Goal: Information Seeking & Learning: Learn about a topic

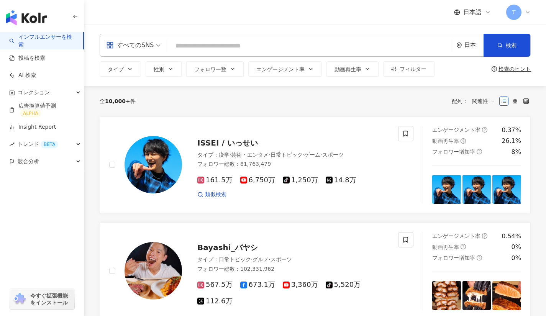
click at [470, 45] on div "日本" at bounding box center [473, 45] width 19 height 7
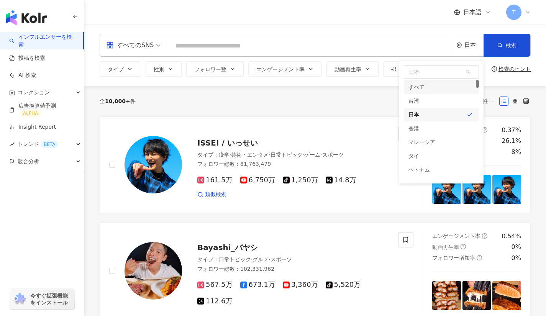
click at [440, 74] on span "日本" at bounding box center [441, 72] width 74 height 12
click at [442, 101] on div "アメリカ" at bounding box center [441, 102] width 75 height 14
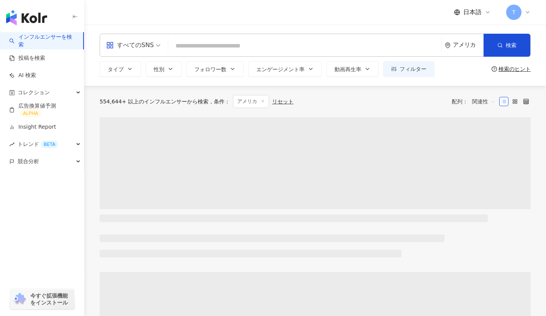
click at [393, 76] on button "フィルター" at bounding box center [408, 68] width 51 height 15
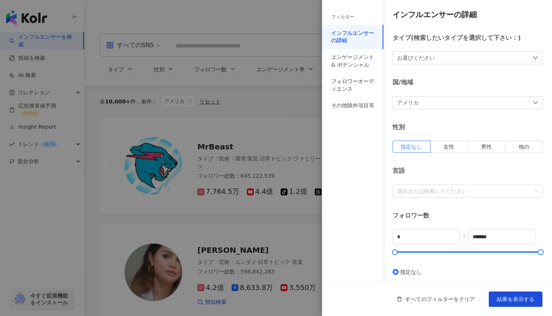
click at [286, 88] on div at bounding box center [276, 158] width 552 height 316
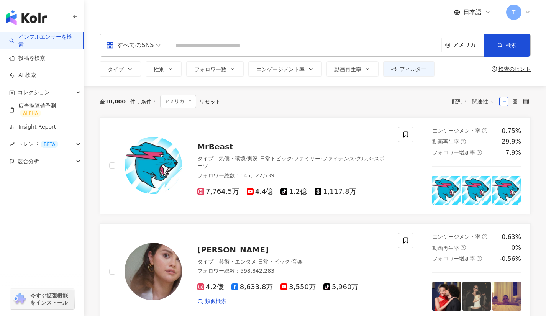
click at [235, 72] on button "フォロワー数" at bounding box center [214, 68] width 57 height 15
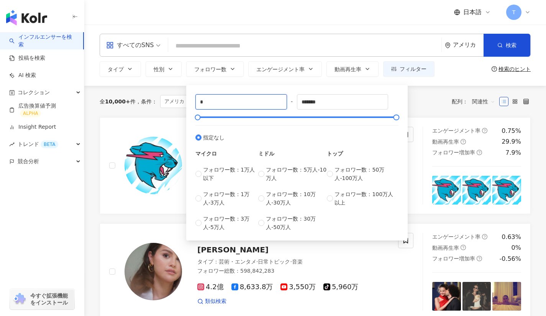
click at [232, 103] on input "*" at bounding box center [241, 102] width 91 height 15
type input "*"
click at [332, 103] on input "*******" at bounding box center [342, 102] width 91 height 15
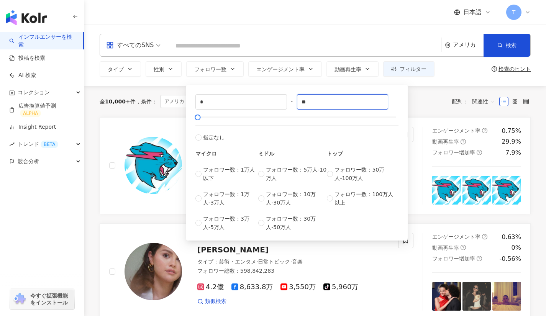
type input "*"
type input "******"
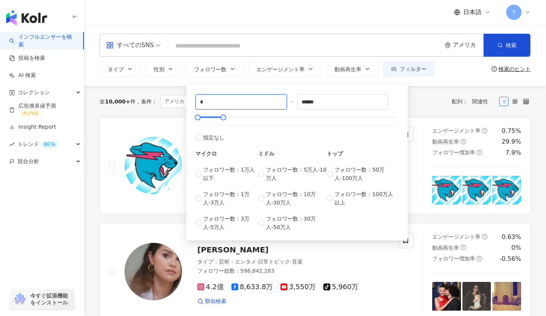
click at [224, 103] on input "*" at bounding box center [241, 102] width 91 height 15
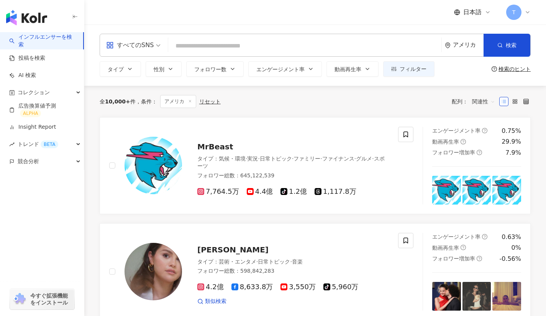
click at [442, 89] on div "全 10,000+ 件 条件 ： アメリカ リセット 配列： 関連性" at bounding box center [315, 101] width 431 height 31
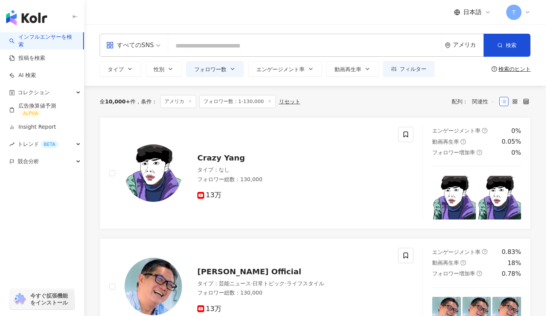
click at [144, 68] on div "タイプ 性別 フォロワー数 エンゲージメント率 動画再生率 フィルター フィルター インフルエンサーの詳細 エンゲージメント & ポテンシャル フォロワーオー…" at bounding box center [267, 68] width 335 height 15
click at [124, 66] on button "タイプ" at bounding box center [120, 68] width 41 height 15
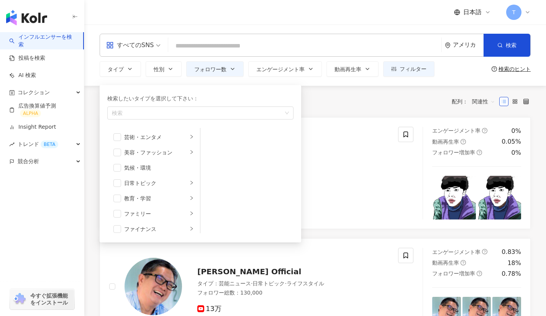
click at [307, 110] on div "全 10,000+ 件 条件 ： アメリカ フォロワー数：1-130,000 リセット 配列： 関連性" at bounding box center [315, 101] width 431 height 31
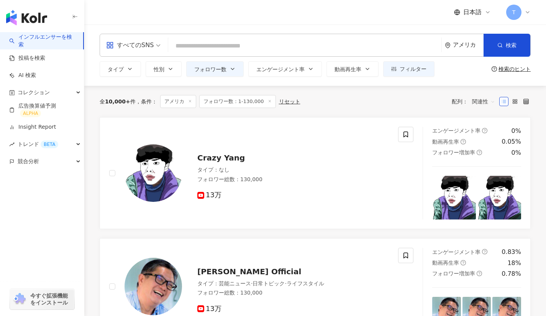
click at [228, 100] on span "フォロワー数：1-130,000" at bounding box center [237, 101] width 77 height 13
click at [228, 61] on button "フォロワー数" at bounding box center [214, 68] width 57 height 15
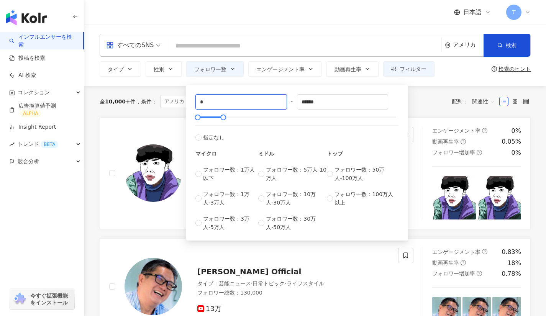
click at [214, 108] on input "*" at bounding box center [241, 102] width 91 height 15
type input "*****"
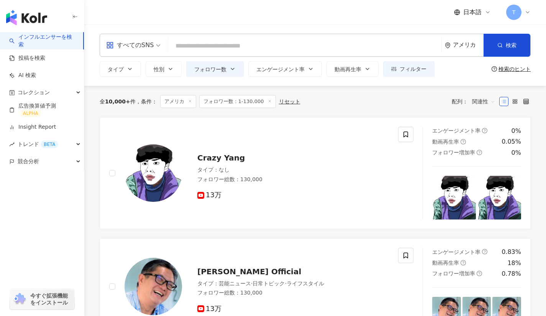
click at [430, 89] on div "全 10,000+ 件 条件 ： アメリカ フォロワー数：1-130,000 リセット 配列： 関連性" at bounding box center [315, 101] width 431 height 31
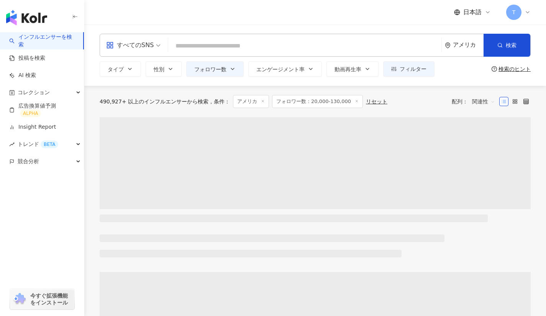
click at [127, 77] on div "すべてのSNS アメリカ 検索 タイプ 性別 フォロワー数 エンゲージメント率 動画再生率 フィルター フィルター インフルエンサーの詳細 エンゲージメント …" at bounding box center [315, 55] width 462 height 61
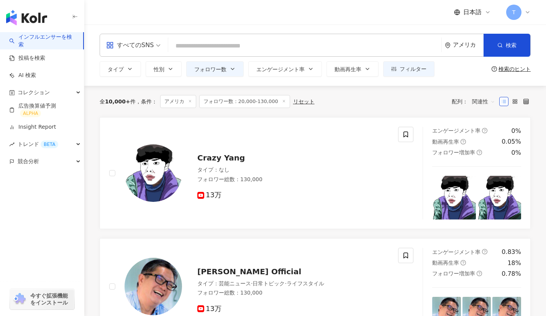
click at [130, 68] on icon "button" at bounding box center [130, 69] width 6 height 6
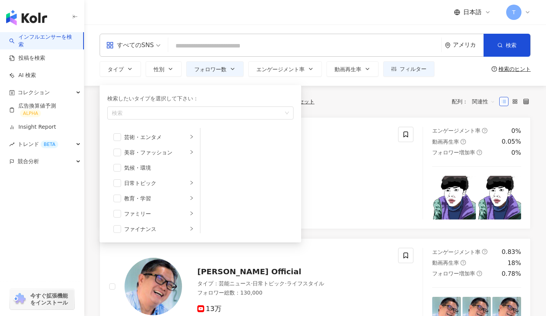
click at [239, 115] on div "button" at bounding box center [196, 113] width 175 height 6
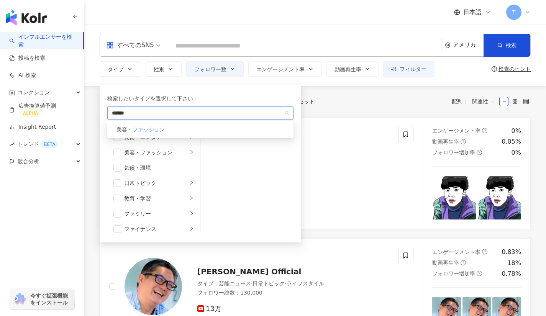
type input "******"
click at [241, 130] on div "美容・ ファッション" at bounding box center [200, 130] width 183 height 14
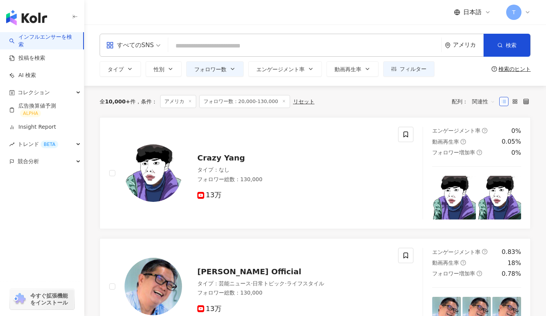
click at [321, 98] on div "全 10,000+ 件 条件 ： アメリカ フォロワー数：20,000-130,000 リセット 配列： 関連性" at bounding box center [315, 101] width 431 height 13
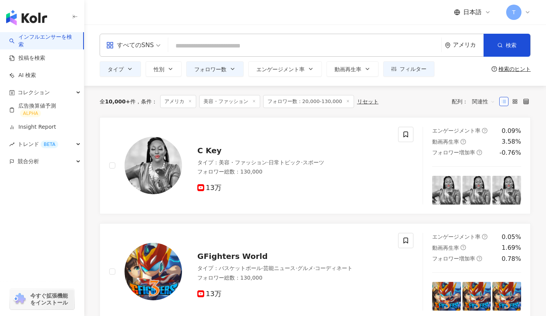
click at [411, 75] on button "フィルター" at bounding box center [408, 68] width 51 height 15
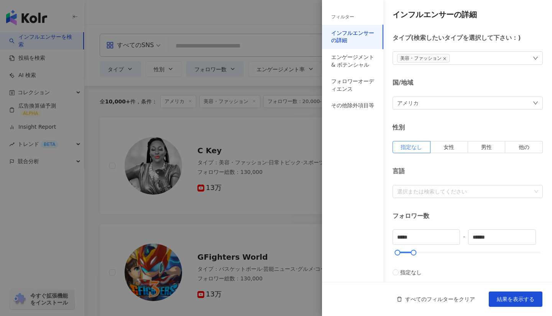
click at [301, 151] on div at bounding box center [276, 158] width 552 height 316
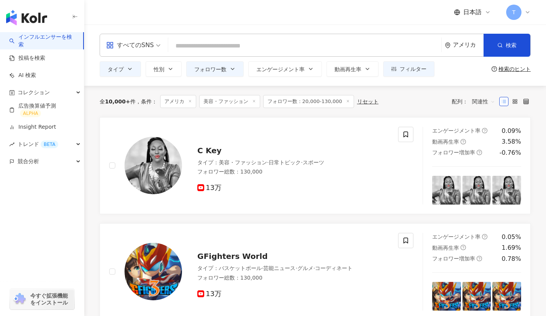
click at [462, 48] on div "アメリカ" at bounding box center [468, 45] width 31 height 7
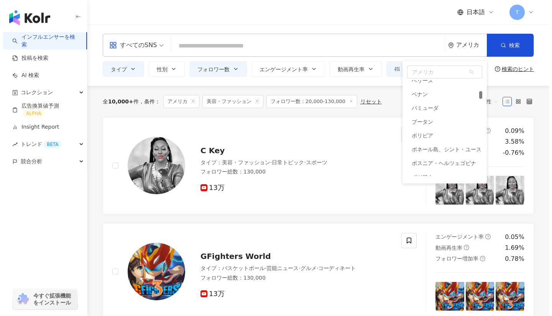
scroll to position [440, 0]
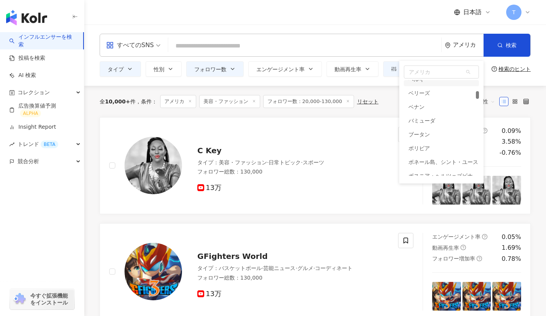
click at [433, 72] on span "アメリカ" at bounding box center [441, 72] width 74 height 12
type input "*"
click at [430, 87] on div "すべて" at bounding box center [441, 87] width 75 height 14
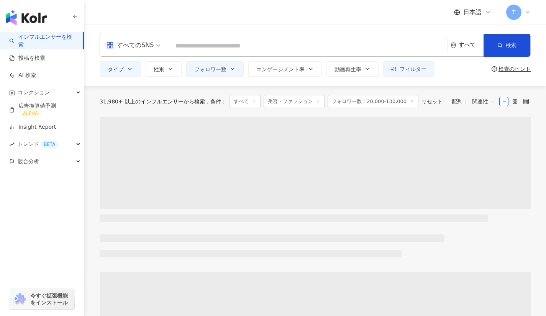
click at [409, 72] on span "フィルター" at bounding box center [413, 69] width 27 height 6
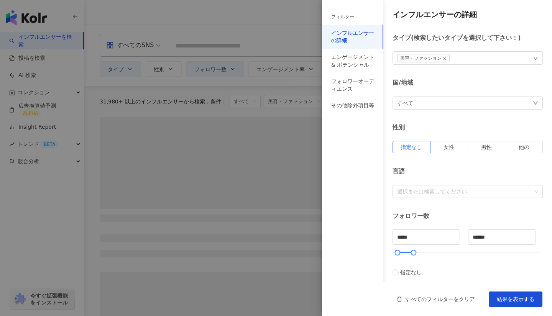
click at [419, 104] on div "すべて" at bounding box center [467, 103] width 150 height 13
click at [351, 80] on div "フォロワーオーディエンス" at bounding box center [352, 85] width 43 height 15
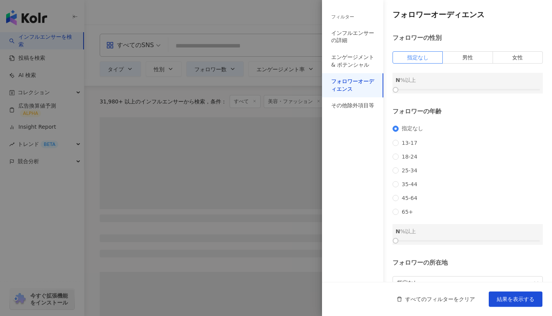
scroll to position [56, 0]
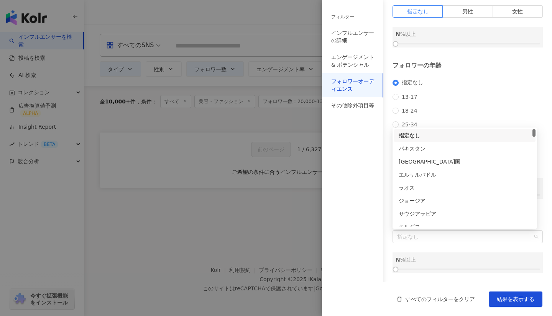
click at [436, 243] on span "指定なし" at bounding box center [467, 237] width 141 height 12
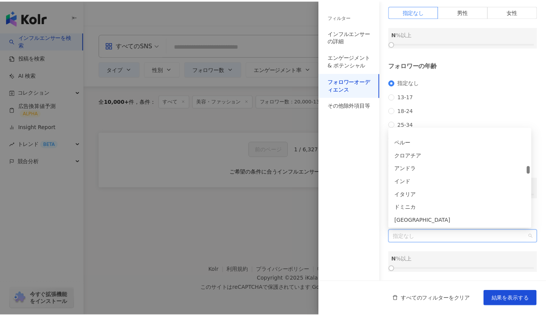
scroll to position [1207, 0]
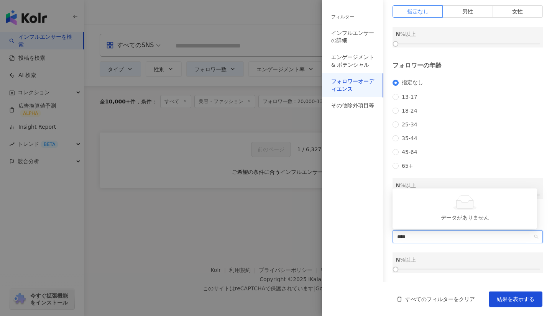
type input "***"
click at [420, 222] on div "アメリカ" at bounding box center [464, 220] width 132 height 8
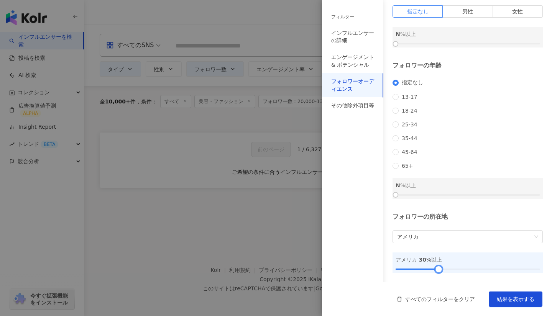
drag, startPoint x: 398, startPoint y: 268, endPoint x: 439, endPoint y: 277, distance: 41.9
click at [439, 277] on div "フォロワーオーディエンス フォロワーの性別 指定なし 男性 女性 N %以上 フォロワーの年齢 指定なし 13-17 18-24 25-34 35-44 45…" at bounding box center [437, 118] width 230 height 328
click at [516, 296] on span "結果を表示する" at bounding box center [516, 299] width 38 height 6
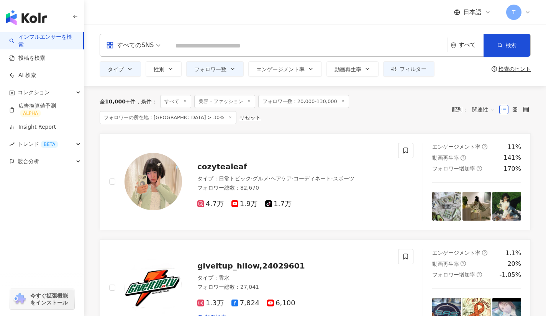
click at [213, 48] on input "search" at bounding box center [307, 46] width 273 height 15
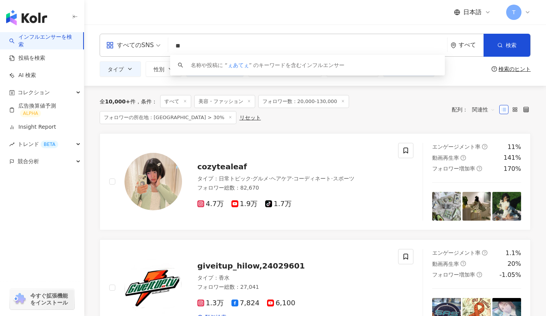
type input "*"
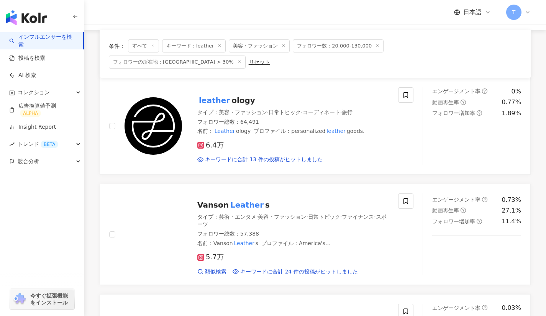
scroll to position [62, 0]
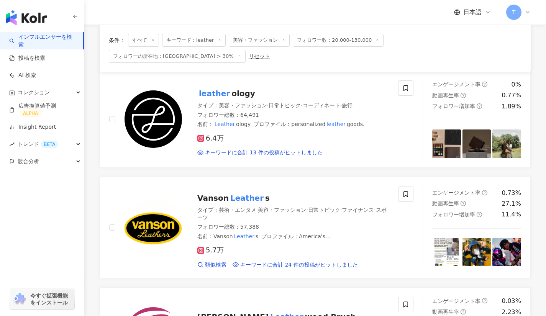
type input "*******"
click at [220, 87] on mark "leather" at bounding box center [214, 93] width 34 height 12
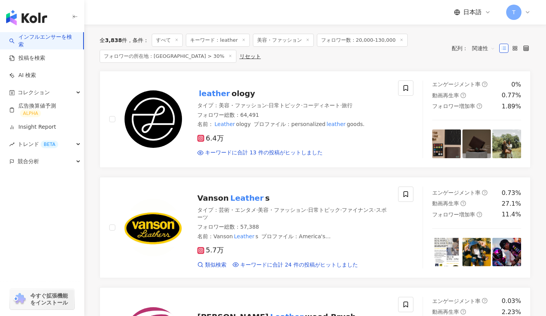
scroll to position [0, 0]
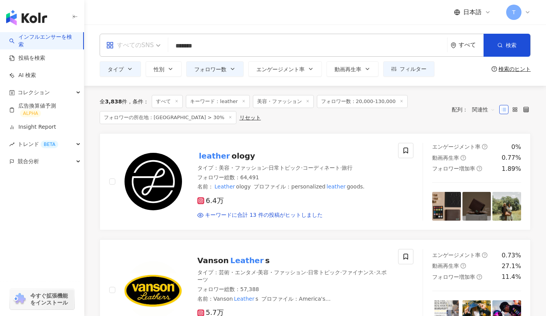
click at [157, 48] on span "すべてのSNS" at bounding box center [133, 45] width 54 height 12
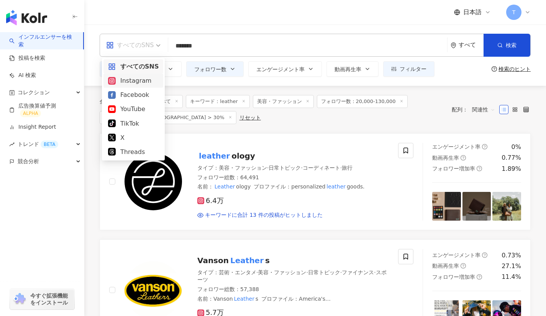
click at [145, 81] on div "Instagram" at bounding box center [133, 81] width 51 height 10
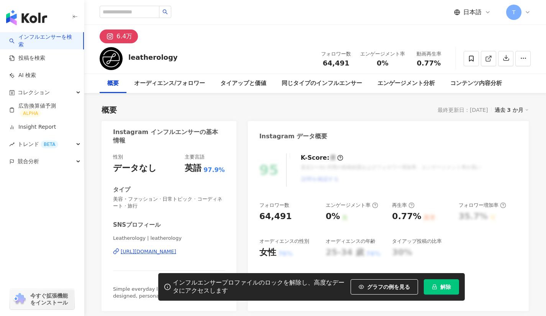
click at [152, 252] on div "[URL][DOMAIN_NAME]" at bounding box center [149, 251] width 56 height 7
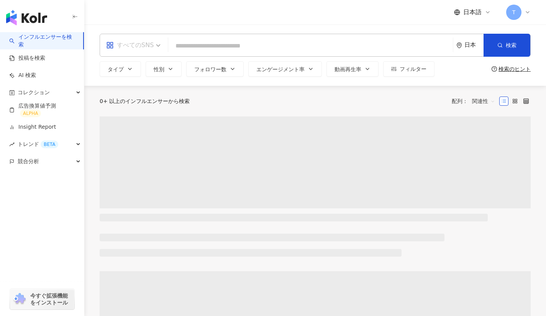
click at [156, 42] on span "すべてのSNS" at bounding box center [133, 45] width 54 height 12
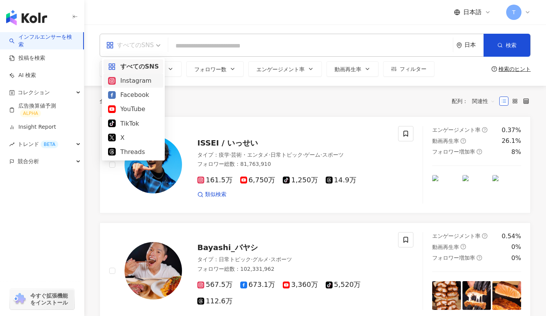
click at [145, 84] on div "Instagram" at bounding box center [133, 81] width 51 height 10
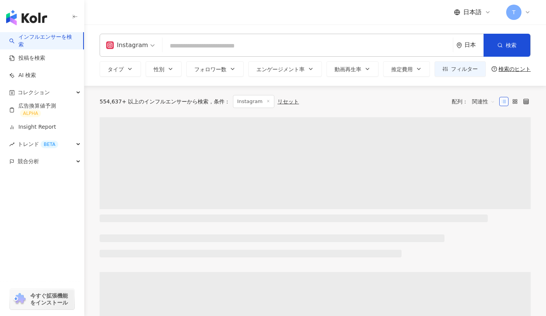
click at [174, 50] on input "search" at bounding box center [308, 46] width 284 height 15
paste input "**********"
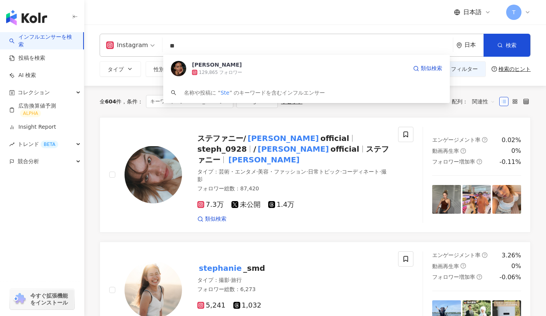
type input "*"
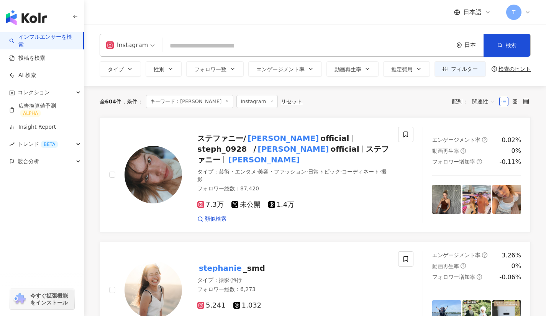
type input "**********"
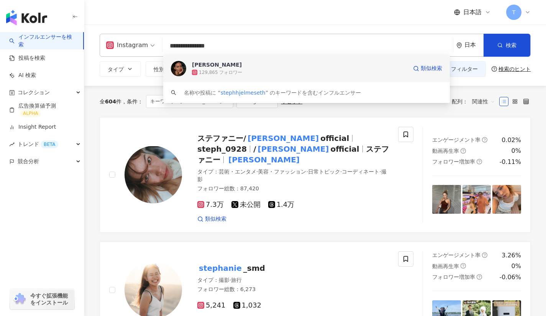
click at [203, 65] on div "Stephanie Liu Hjelmeseth" at bounding box center [217, 65] width 50 height 8
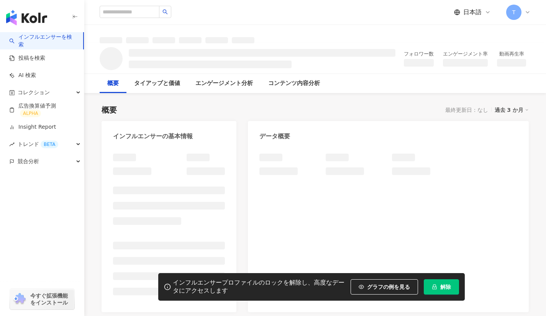
click at [442, 288] on span "解除" at bounding box center [445, 287] width 11 height 6
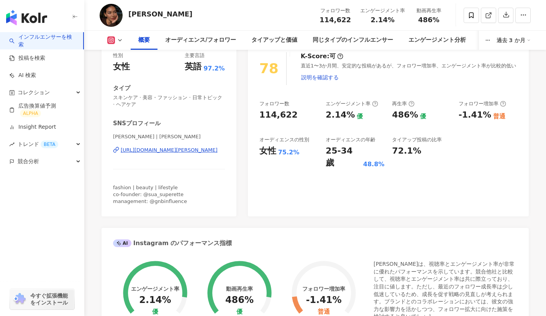
scroll to position [64, 0]
